Goal: Information Seeking & Learning: Compare options

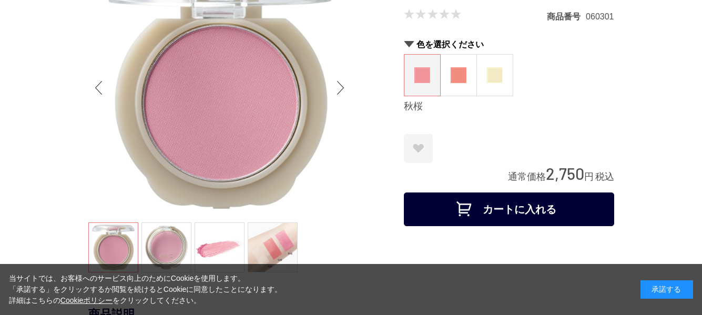
scroll to position [54, 0]
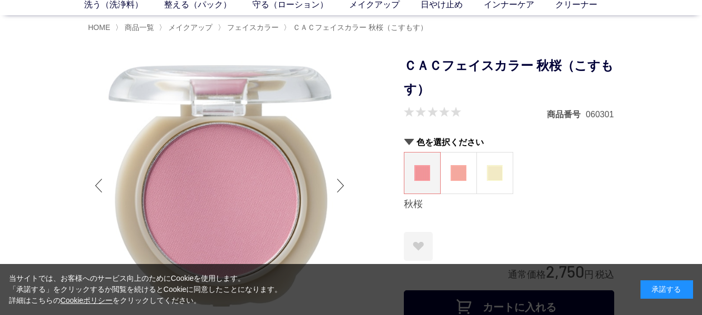
click at [452, 165] on img at bounding box center [459, 173] width 16 height 16
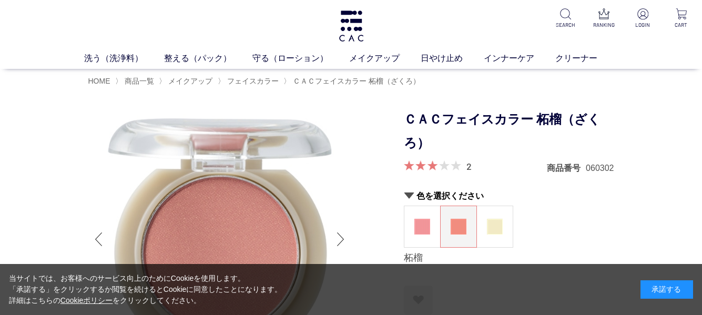
scroll to position [101, 0]
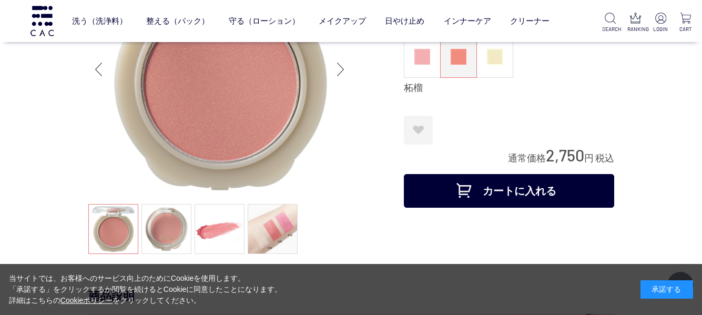
click at [424, 42] on figure at bounding box center [422, 56] width 36 height 41
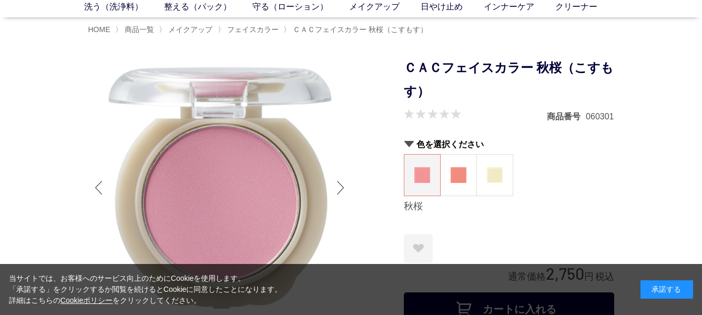
scroll to position [17, 0]
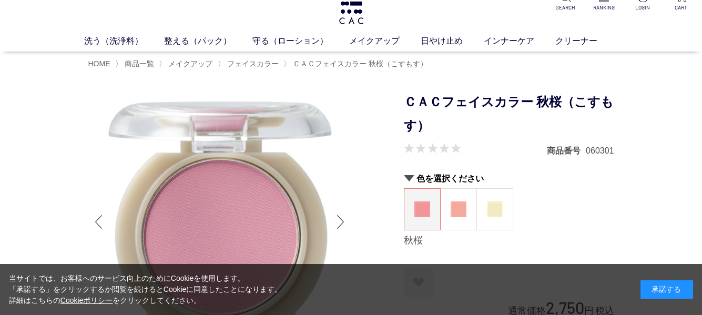
click at [467, 200] on figure at bounding box center [459, 209] width 36 height 41
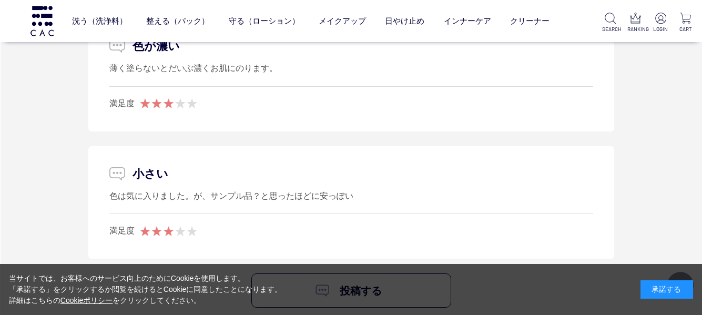
scroll to position [1559, 0]
